Goal: Task Accomplishment & Management: Manage account settings

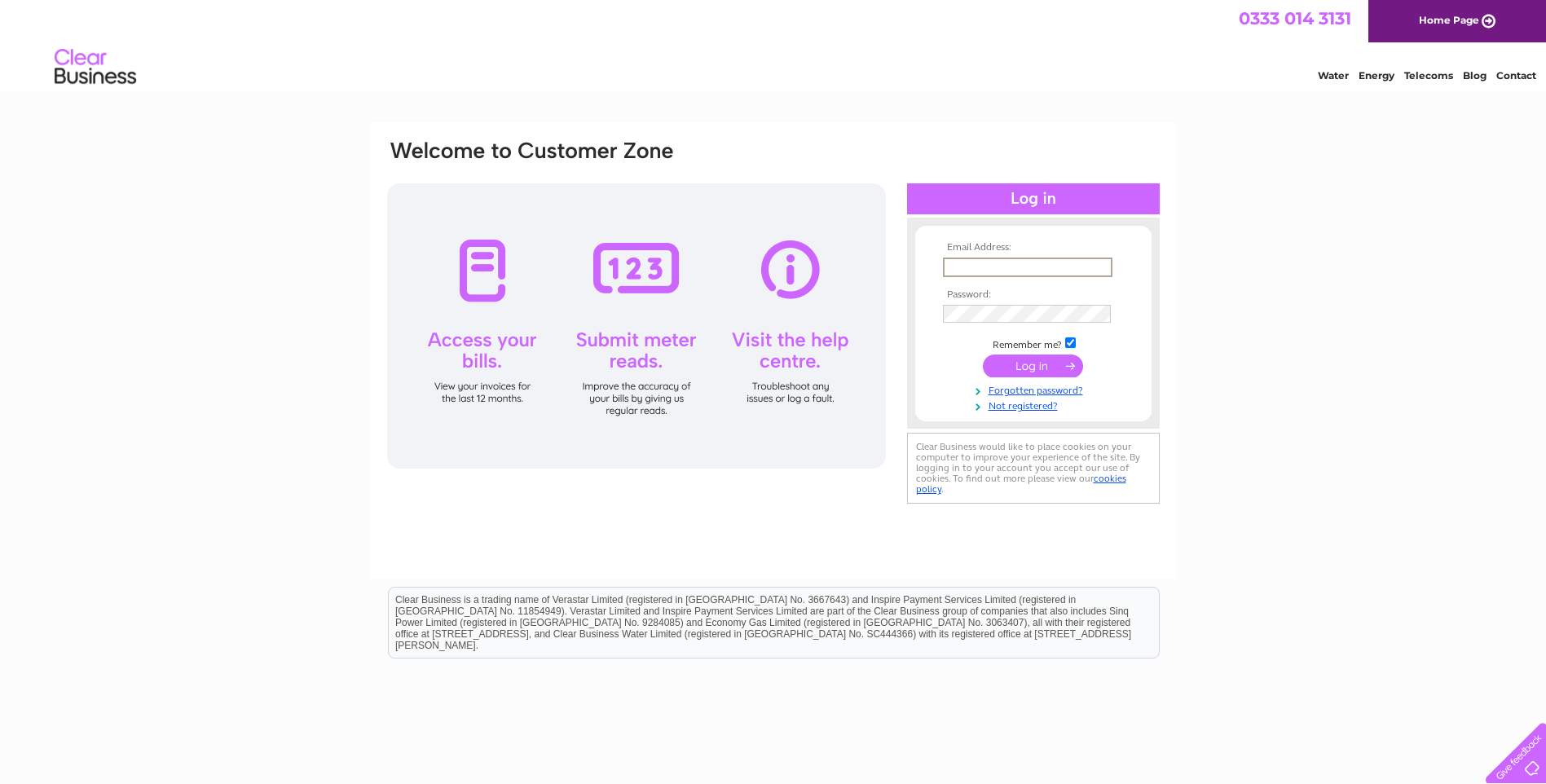
click at [1027, 269] on input "text" at bounding box center [1027, 267] width 169 height 19
type input "farmaccounts@buccleuch.com"
click at [983, 354] on input "submit" at bounding box center [1033, 366] width 100 height 23
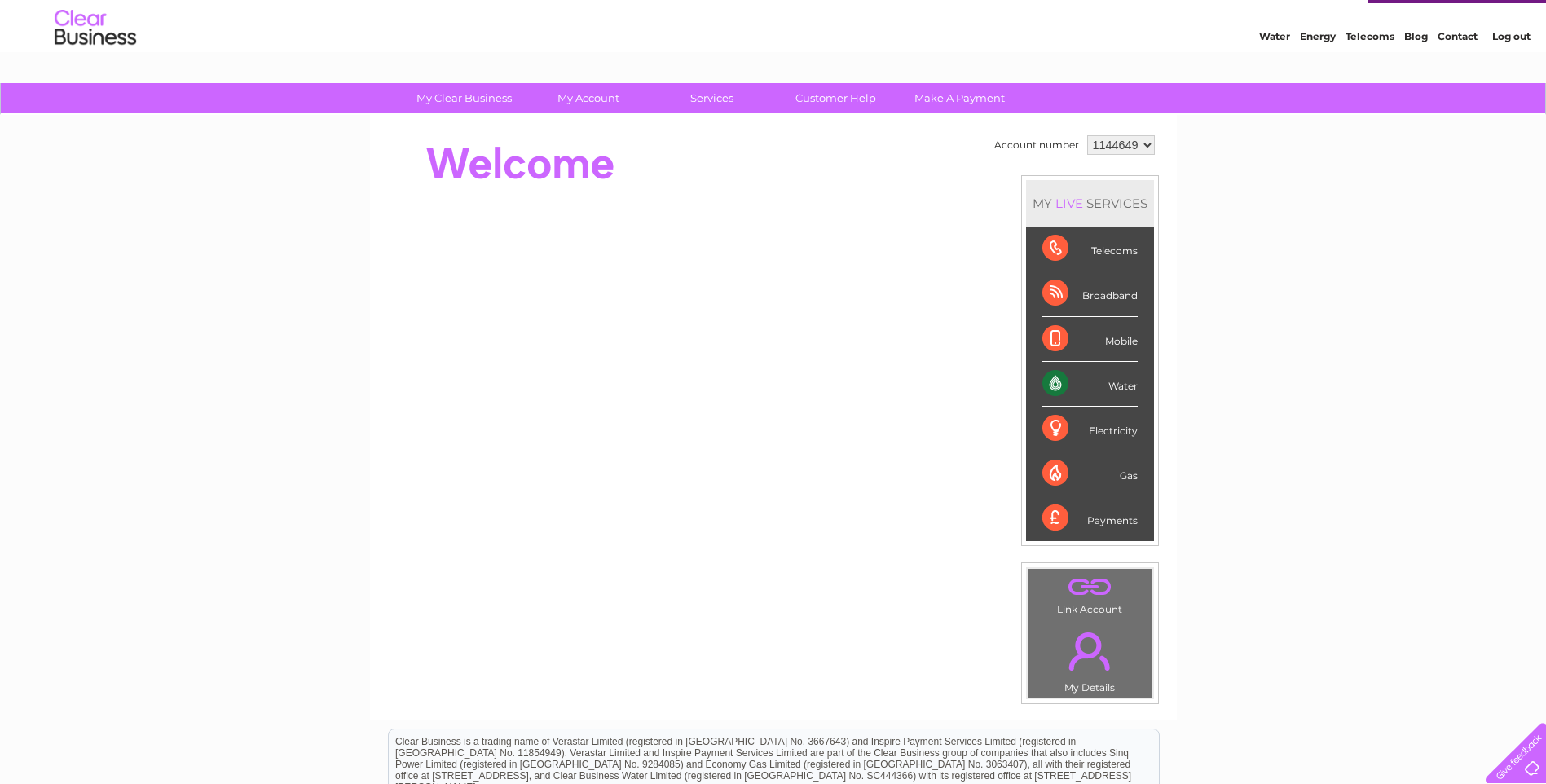
scroll to position [22, 0]
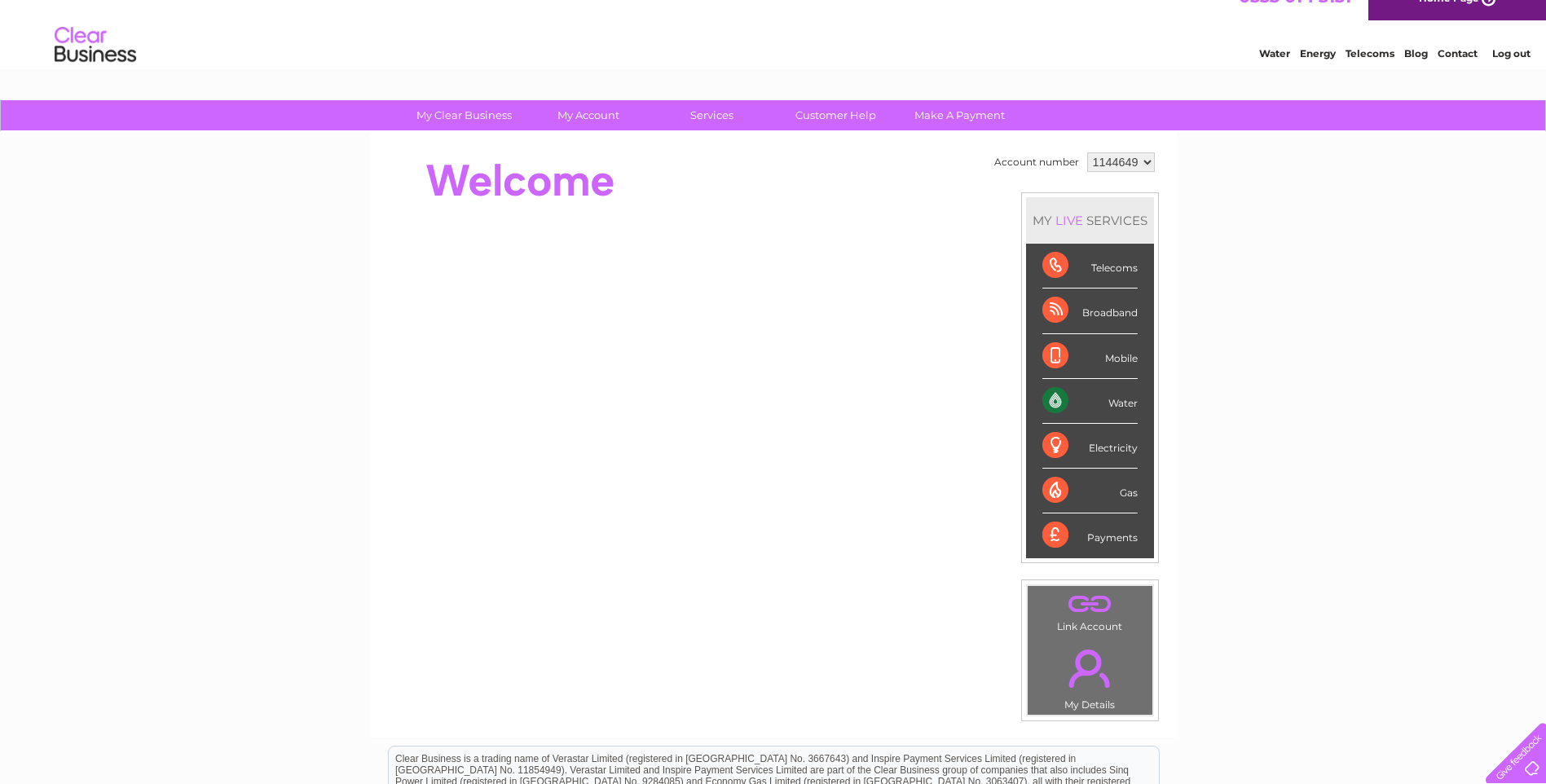
click at [1144, 159] on select "1144649" at bounding box center [1121, 162] width 68 height 19
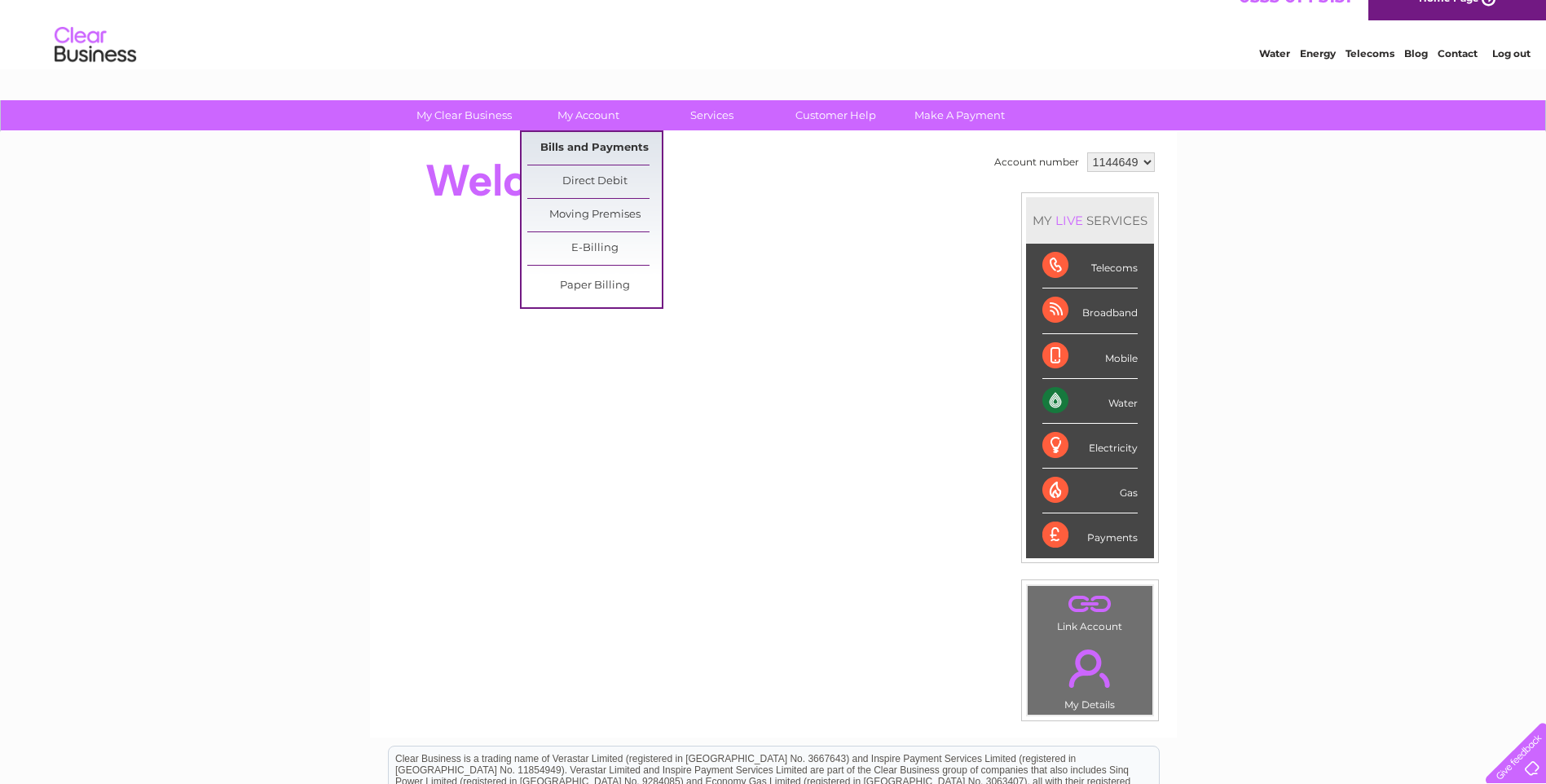
click at [568, 149] on link "Bills and Payments" at bounding box center [595, 148] width 135 height 33
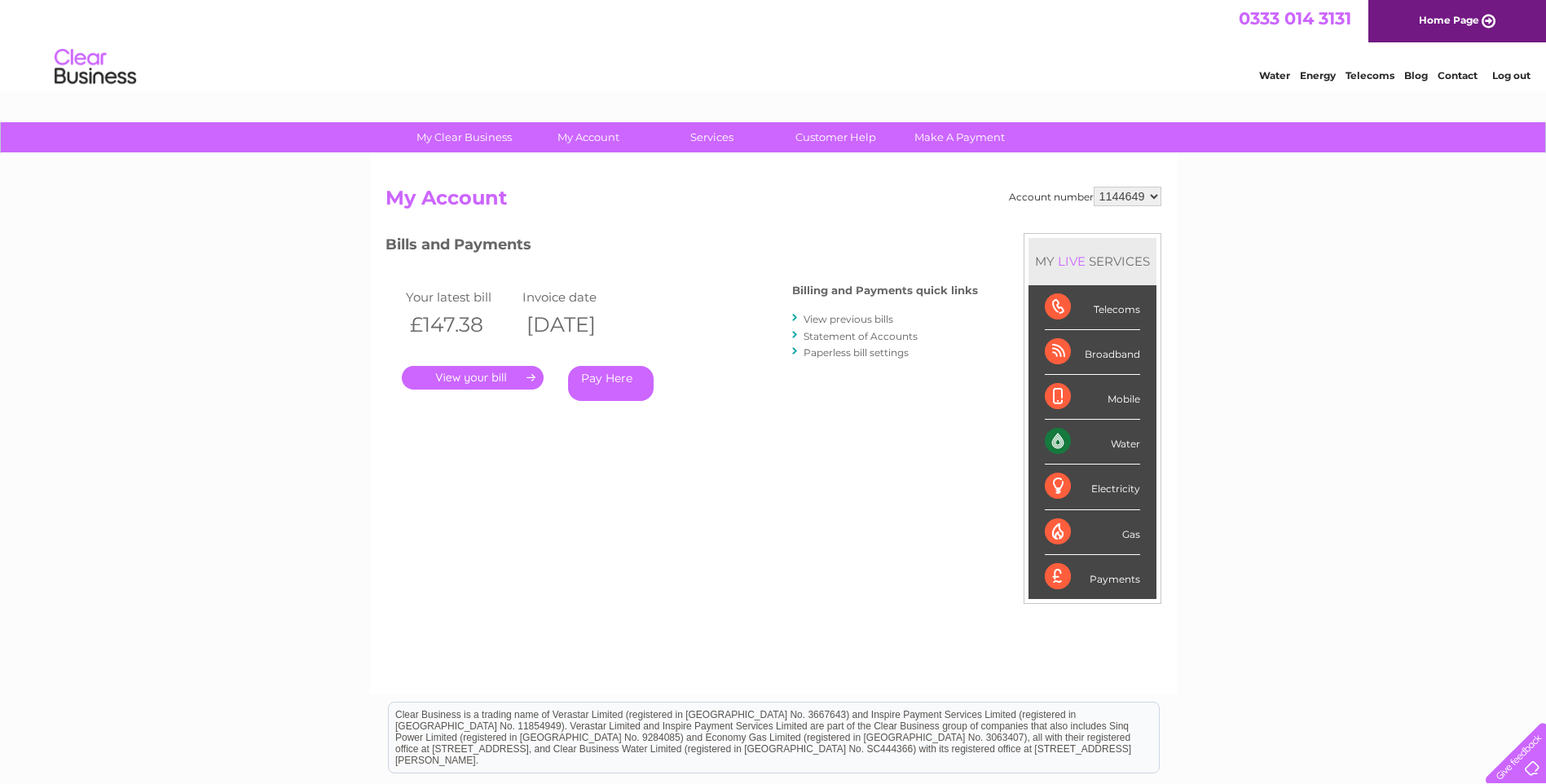
click at [504, 380] on link "." at bounding box center [472, 377] width 142 height 24
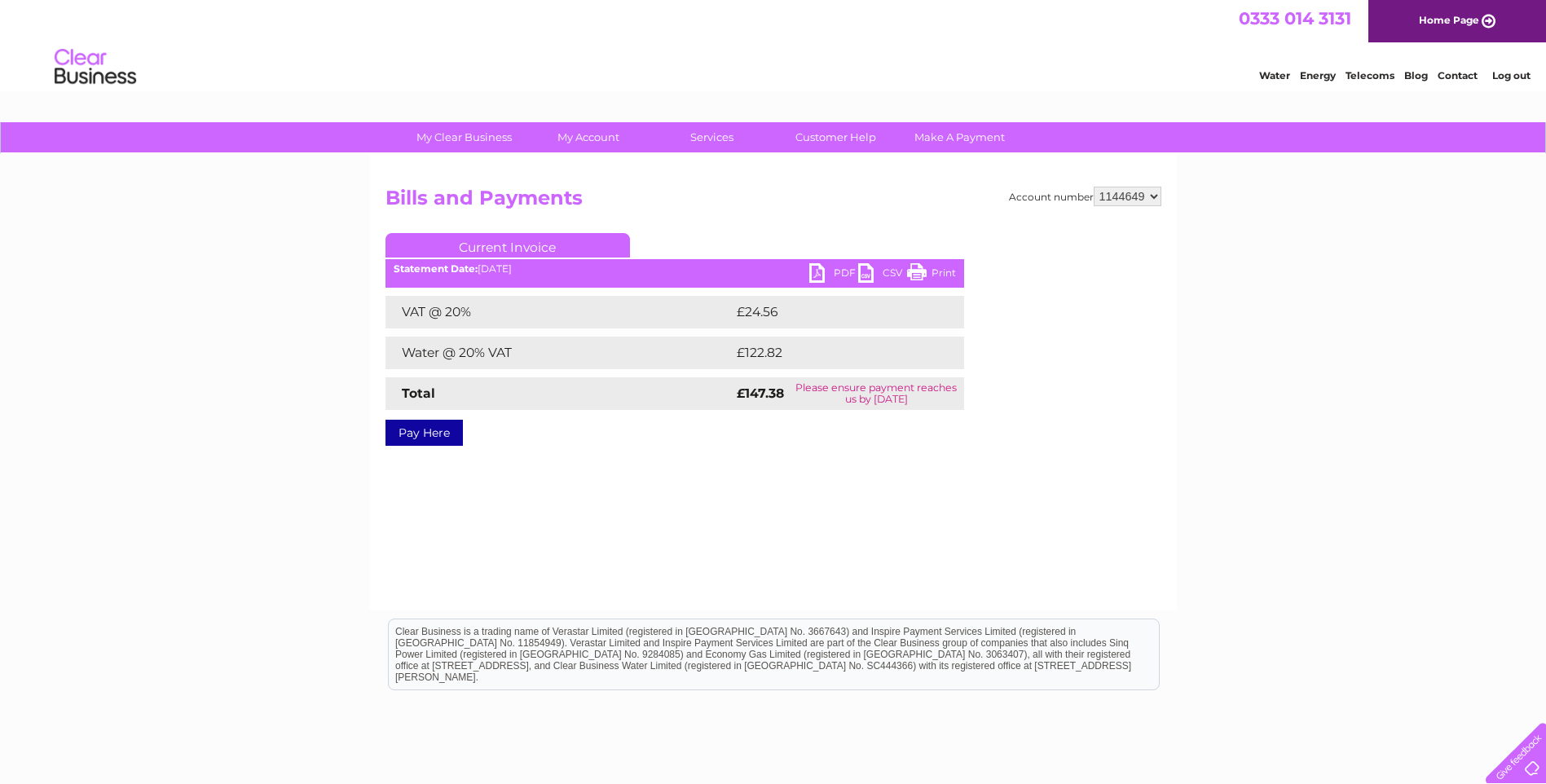
click at [841, 269] on link "PDF" at bounding box center [834, 275] width 49 height 24
click at [1520, 74] on link "Log out" at bounding box center [1511, 76] width 38 height 12
